Goal: Task Accomplishment & Management: Complete application form

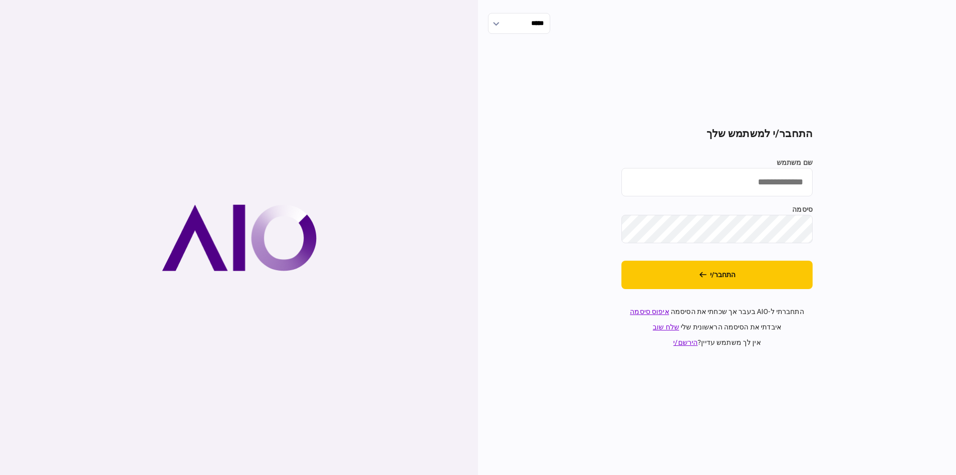
type input "**********"
click at [747, 293] on section "**********" at bounding box center [717, 238] width 191 height 220
click at [740, 281] on button "התחבר/י" at bounding box center [717, 275] width 191 height 28
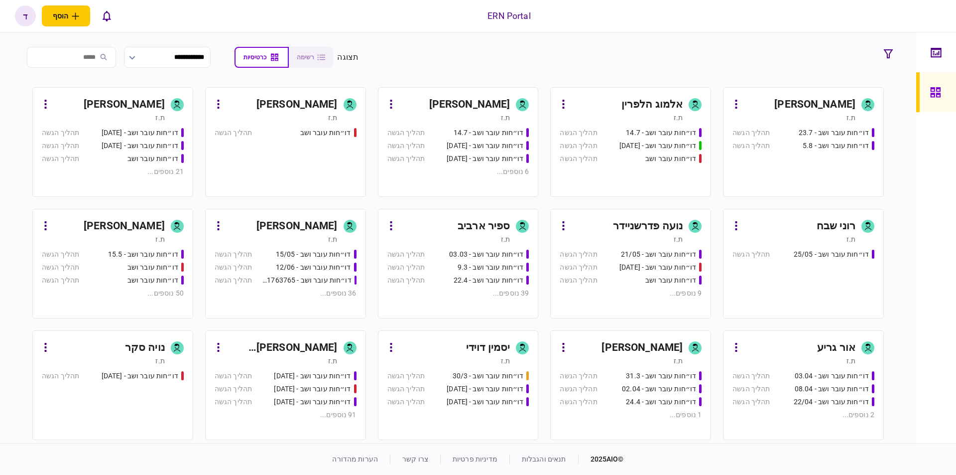
click at [106, 107] on div "[PERSON_NAME]" at bounding box center [124, 105] width 81 height 16
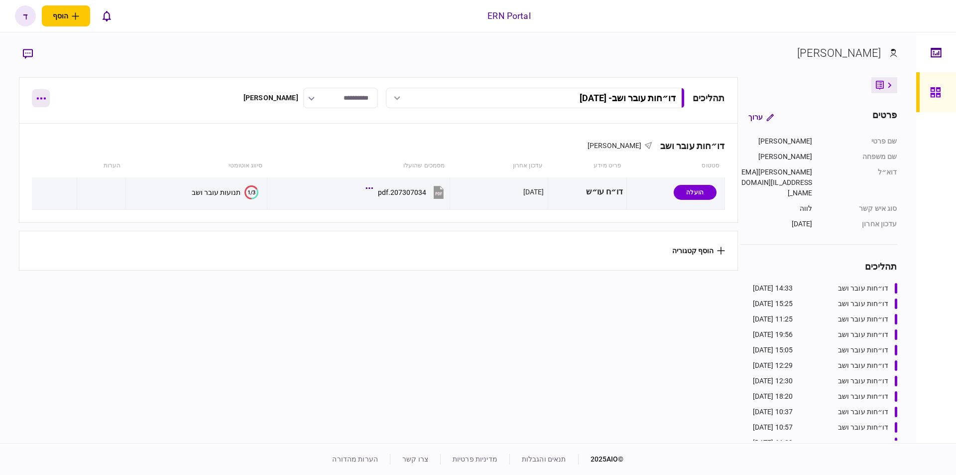
click at [43, 100] on button "button" at bounding box center [41, 98] width 18 height 18
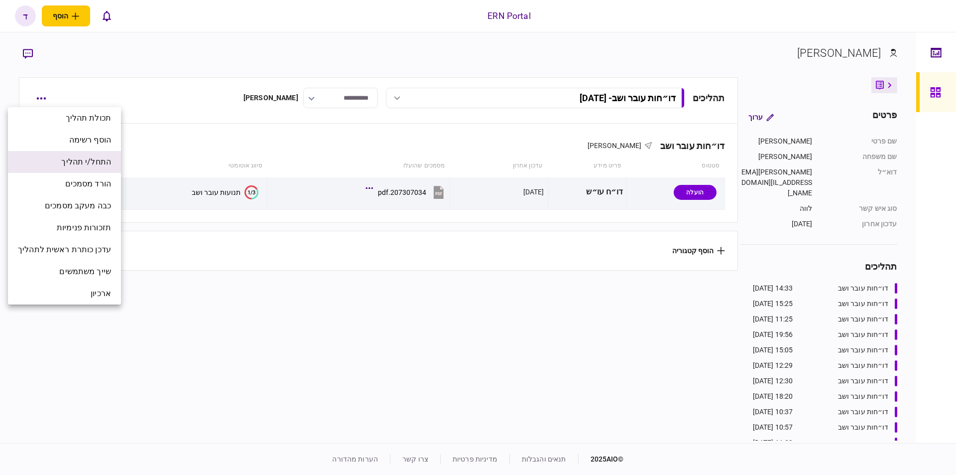
click at [58, 163] on li "התחל/י תהליך" at bounding box center [64, 162] width 113 height 22
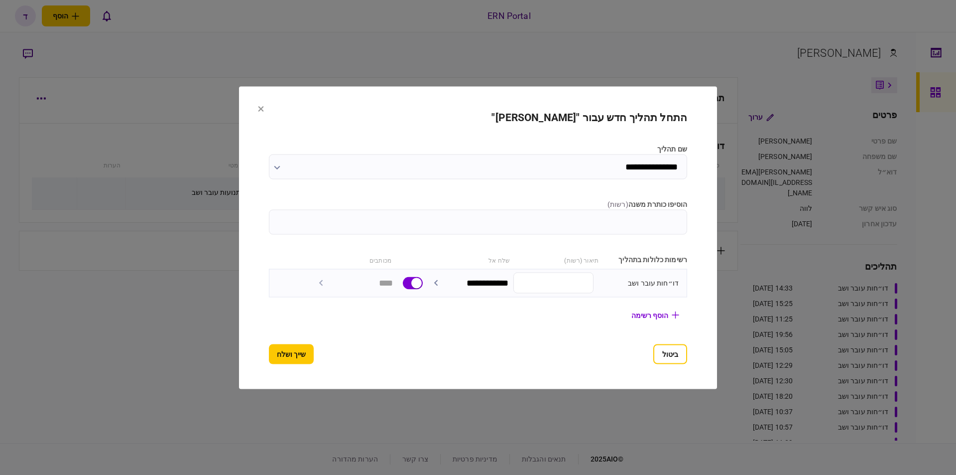
click at [613, 220] on input "הוסיפו כותרת משנה ( רשות )" at bounding box center [478, 221] width 418 height 25
type input "********"
click at [277, 361] on button "שייך ושלח" at bounding box center [291, 354] width 45 height 20
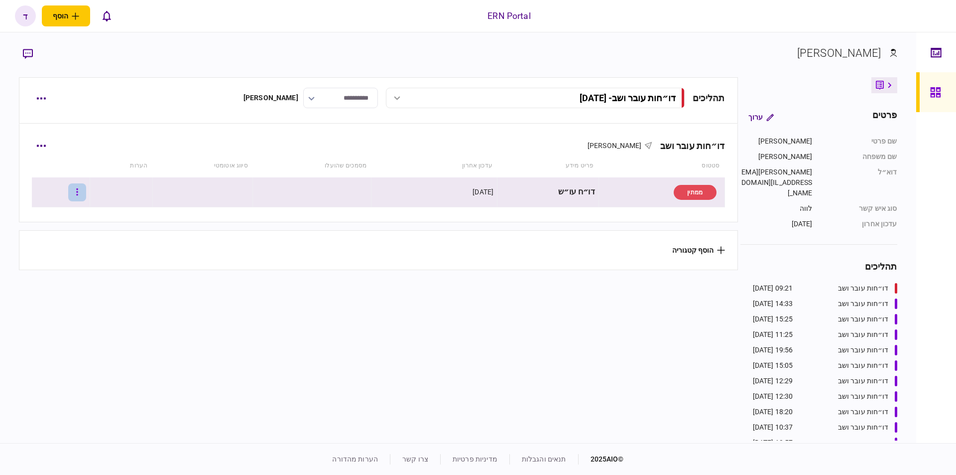
click at [78, 192] on icon "button" at bounding box center [77, 191] width 2 height 9
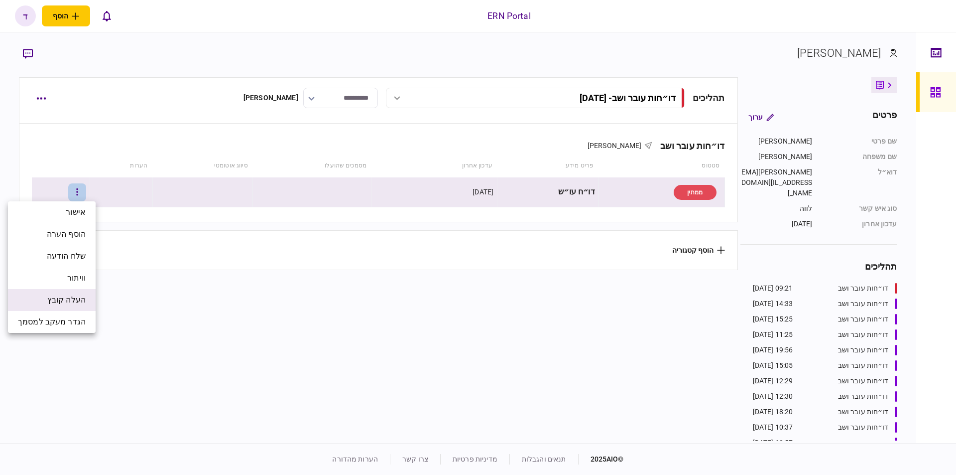
click at [79, 299] on span "העלה קובץ" at bounding box center [66, 300] width 38 height 12
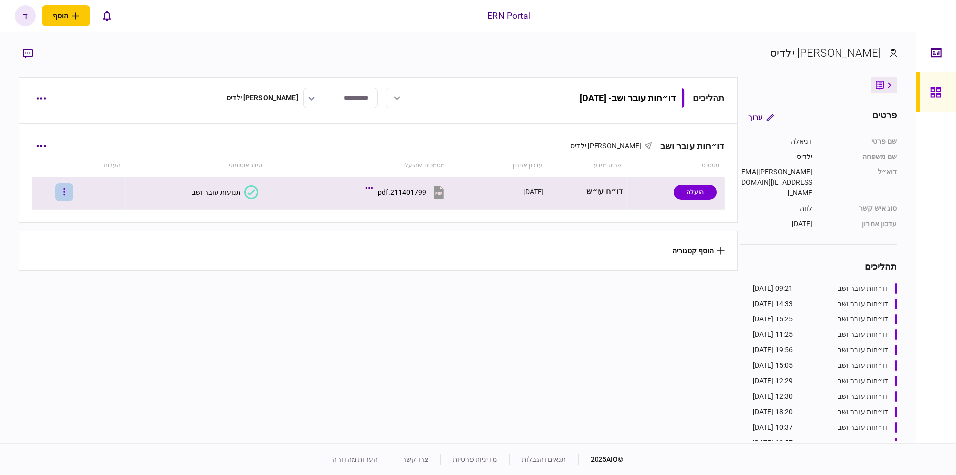
click at [73, 193] on button "button" at bounding box center [64, 192] width 18 height 18
click at [152, 205] on div at bounding box center [478, 237] width 956 height 475
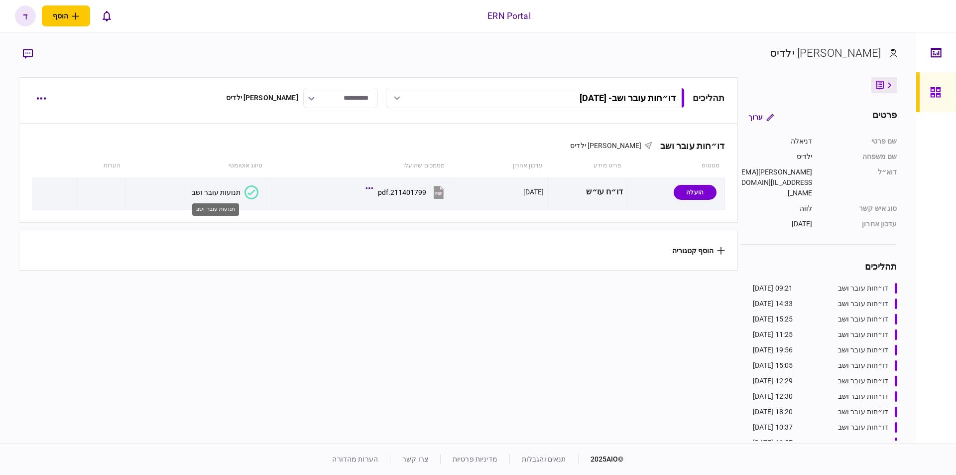
click at [195, 193] on div "תנועות עובר ושב" at bounding box center [216, 192] width 49 height 8
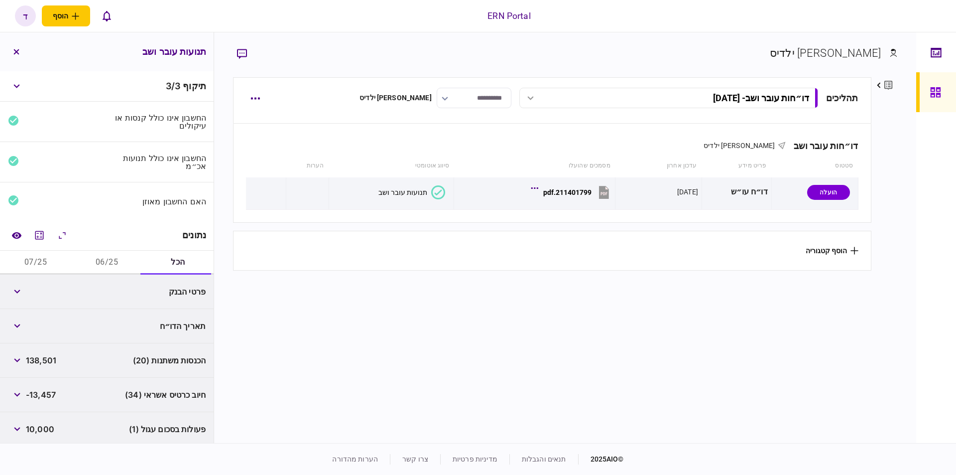
click at [109, 195] on div "האם החשבון מאוזן" at bounding box center [107, 201] width 214 height 38
click at [105, 263] on button "06/25" at bounding box center [106, 263] width 71 height 24
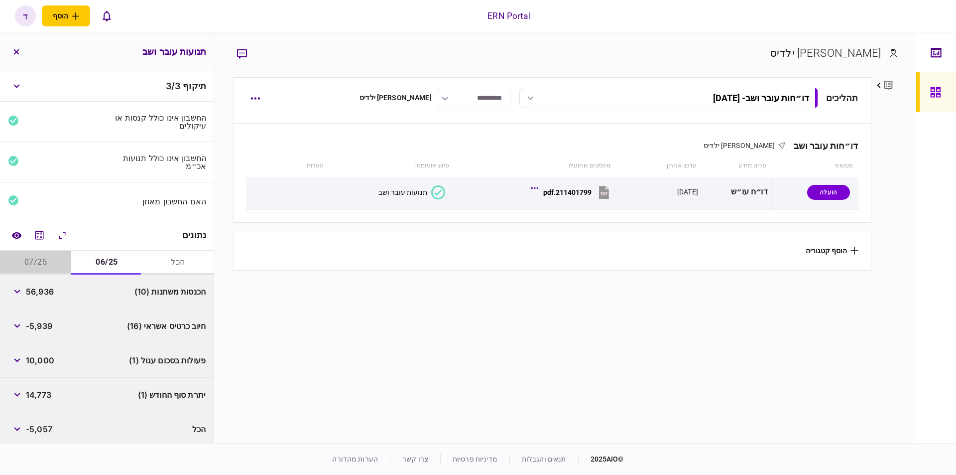
click at [27, 257] on button "07/25" at bounding box center [35, 263] width 71 height 24
